Goal: Information Seeking & Learning: Compare options

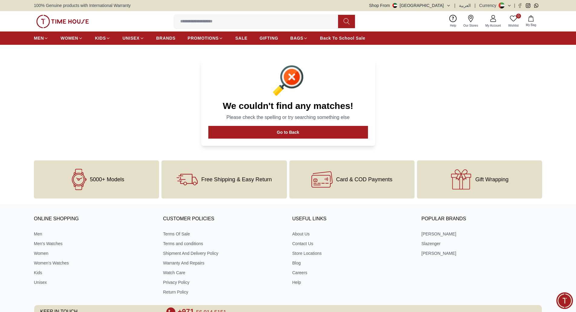
click at [56, 20] on img at bounding box center [62, 21] width 53 height 13
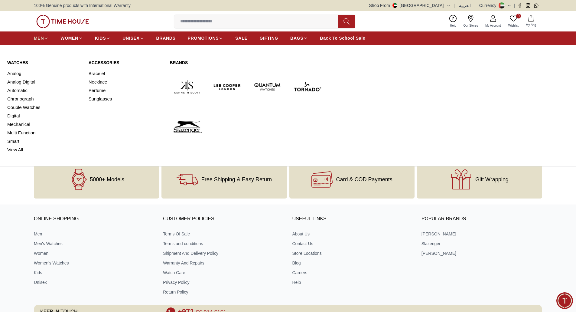
click at [46, 38] on icon at bounding box center [46, 37] width 2 height 1
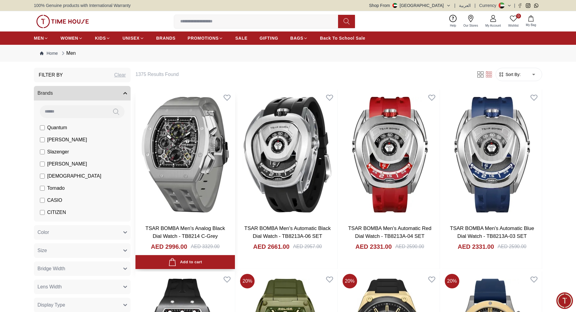
click at [201, 133] on img at bounding box center [184, 155] width 99 height 130
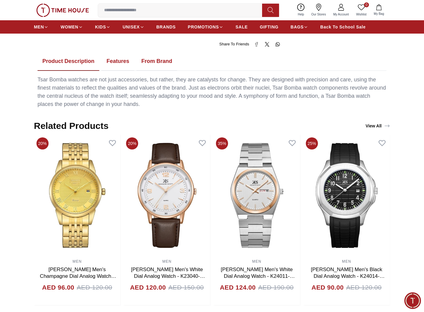
scroll to position [292, 0]
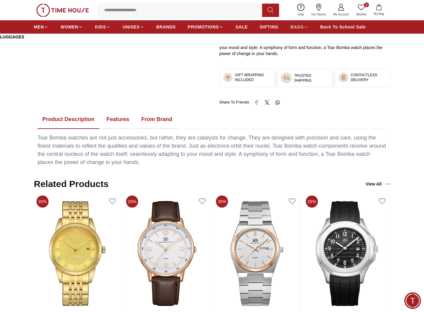
click at [295, 25] on span "BAGS" at bounding box center [296, 27] width 13 height 6
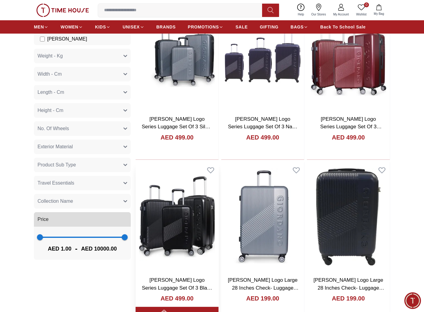
scroll to position [91, 0]
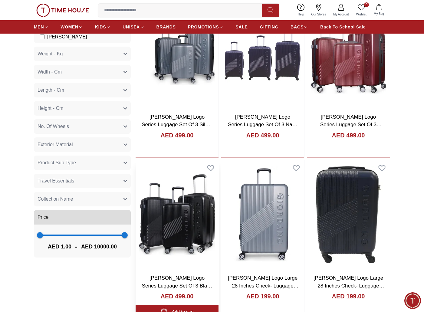
click at [184, 200] on img at bounding box center [176, 214] width 83 height 109
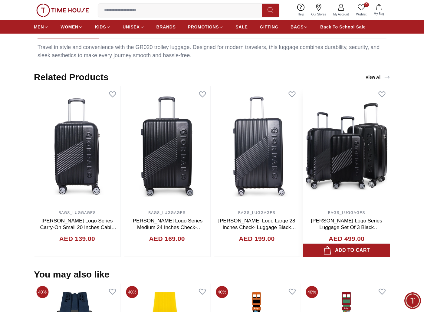
scroll to position [393, 0]
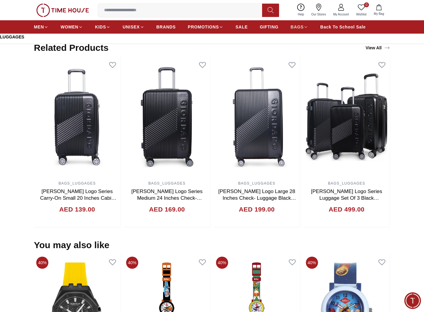
click at [296, 24] on span "BAGS" at bounding box center [296, 27] width 13 height 6
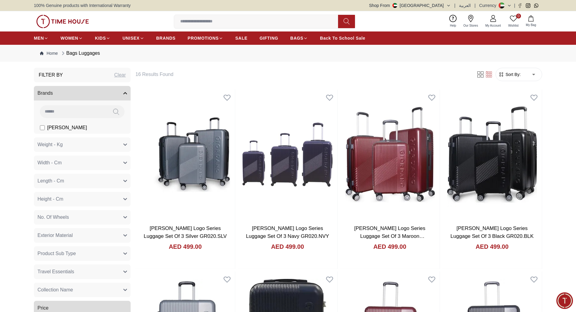
click at [98, 150] on button "Weight - Kg" at bounding box center [82, 144] width 97 height 15
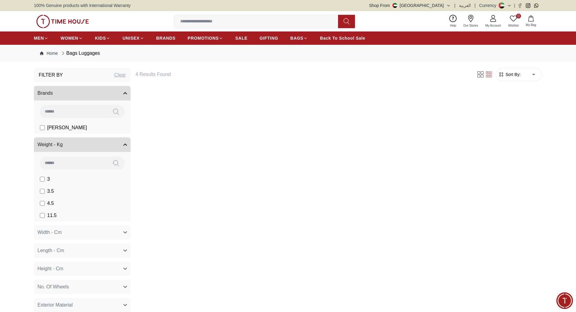
click at [68, 232] on button "Width - Cm" at bounding box center [82, 232] width 97 height 15
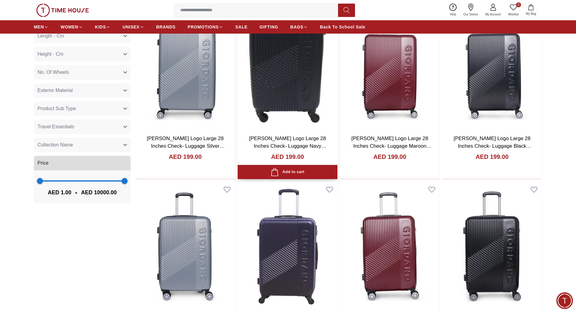
scroll to position [272, 0]
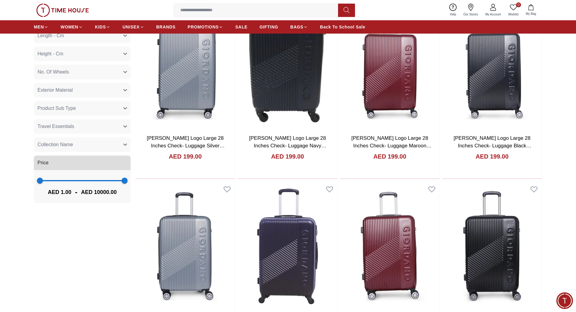
click at [63, 128] on span "Travel Essentials" at bounding box center [55, 126] width 37 height 7
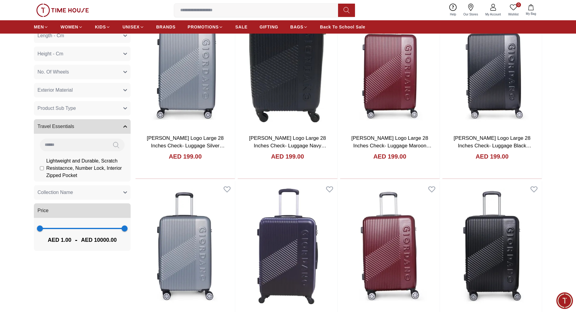
click at [69, 107] on span "Product Sub Type" at bounding box center [56, 108] width 38 height 7
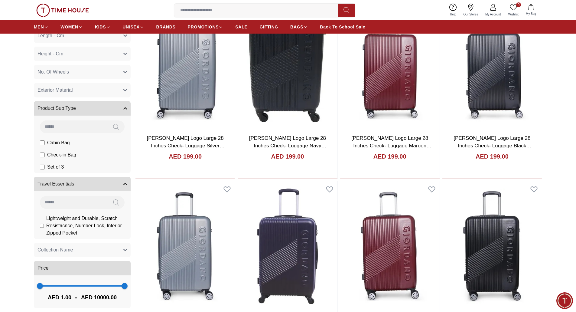
click at [62, 87] on span "Exterior Material" at bounding box center [54, 89] width 35 height 7
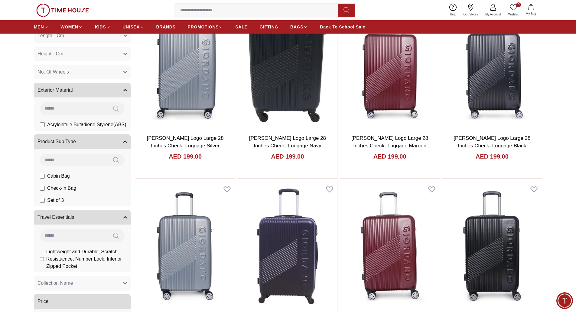
click at [64, 78] on button "No. Of Wheels" at bounding box center [82, 72] width 97 height 15
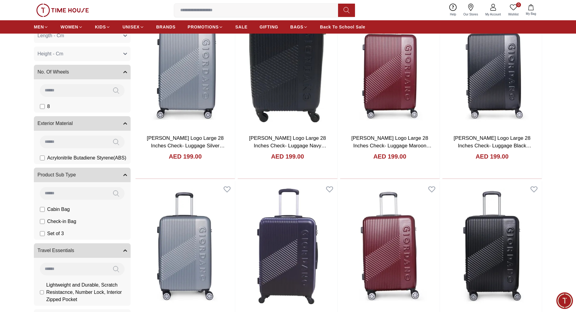
click at [60, 57] on span "Height - Cm" at bounding box center [50, 53] width 26 height 7
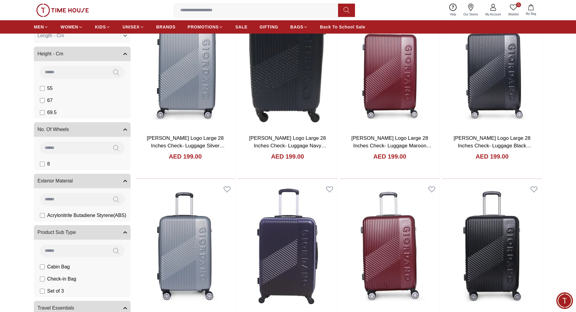
click at [60, 41] on button "Length - Cm" at bounding box center [82, 35] width 97 height 15
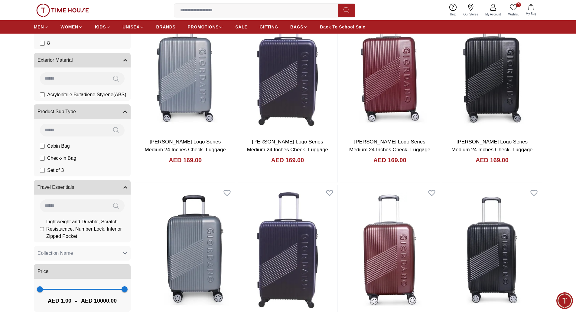
scroll to position [454, 0]
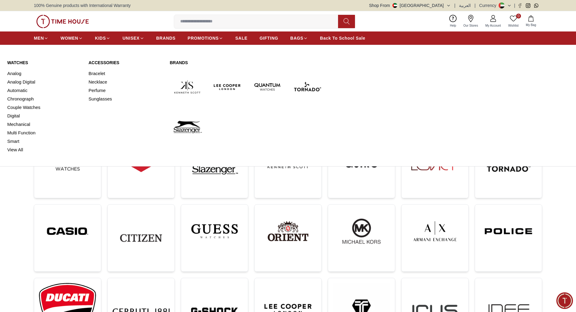
click at [20, 64] on link "Watches" at bounding box center [44, 63] width 74 height 6
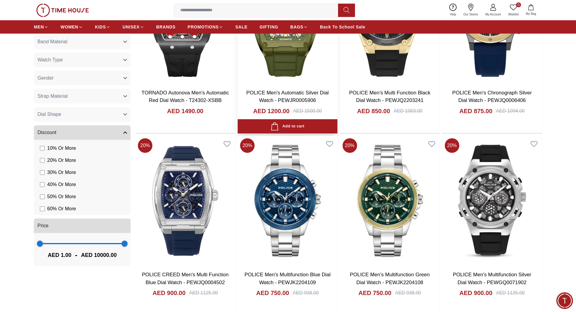
scroll to position [333, 0]
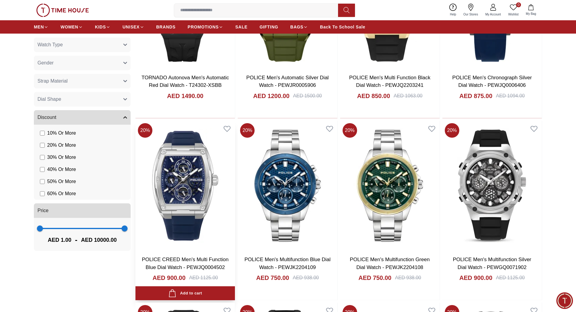
click at [189, 193] on img at bounding box center [184, 186] width 99 height 130
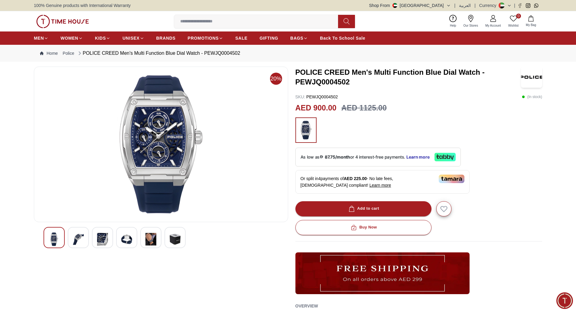
click at [80, 236] on img at bounding box center [78, 239] width 11 height 14
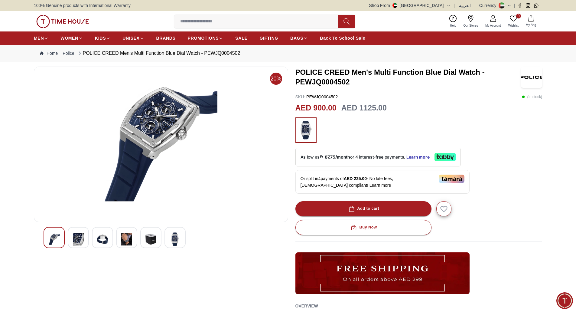
click at [97, 241] on img at bounding box center [102, 239] width 11 height 14
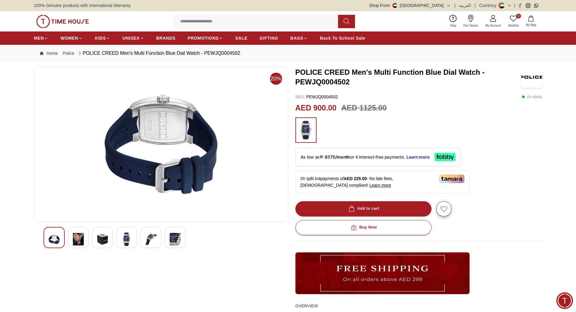
click at [115, 239] on div at bounding box center [161, 237] width 235 height 21
click at [152, 239] on img at bounding box center [150, 239] width 11 height 14
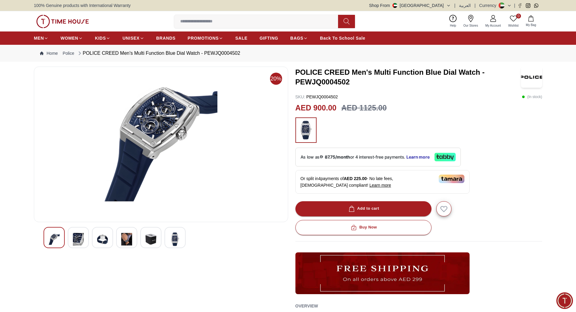
click at [169, 238] on div at bounding box center [175, 237] width 21 height 21
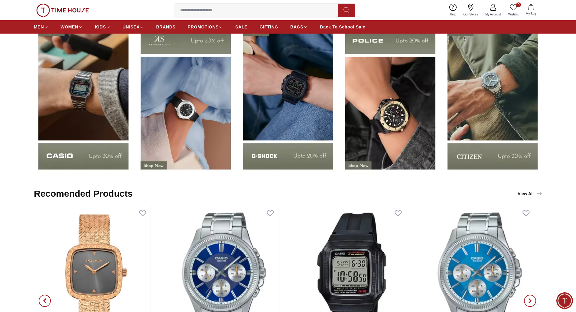
scroll to position [1028, 0]
click at [79, 11] on img at bounding box center [62, 10] width 53 height 13
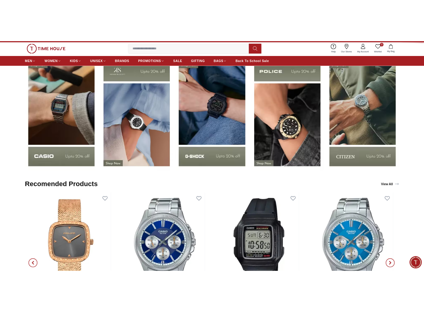
scroll to position [0, 0]
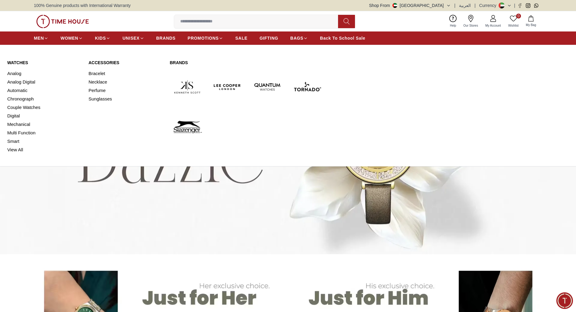
click at [21, 63] on link "Watches" at bounding box center [44, 63] width 74 height 6
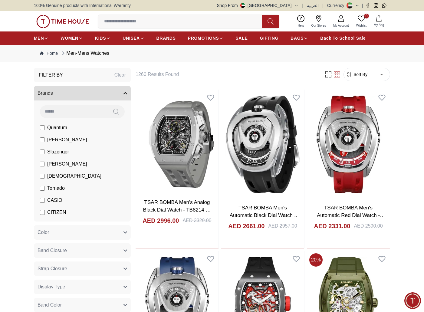
drag, startPoint x: 0, startPoint y: 157, endPoint x: 34, endPoint y: 153, distance: 34.1
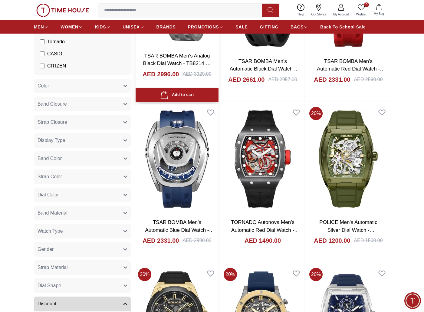
scroll to position [151, 0]
